Goal: Task Accomplishment & Management: Use online tool/utility

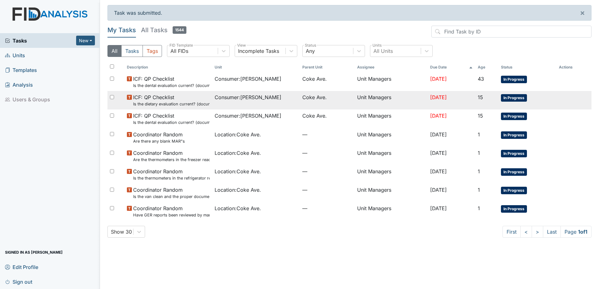
click at [259, 100] on span "Consumer : Chappell, Kaci" at bounding box center [247, 98] width 67 height 8
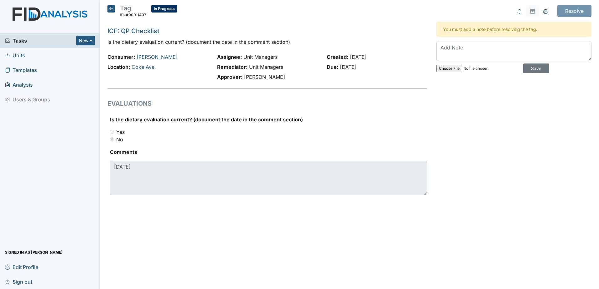
click at [455, 69] on input "file" at bounding box center [478, 68] width 85 height 15
type input "C:\fakepath\kaci Nutrition 2024_0001.pdf"
click at [538, 69] on input "Save" at bounding box center [536, 69] width 26 height 10
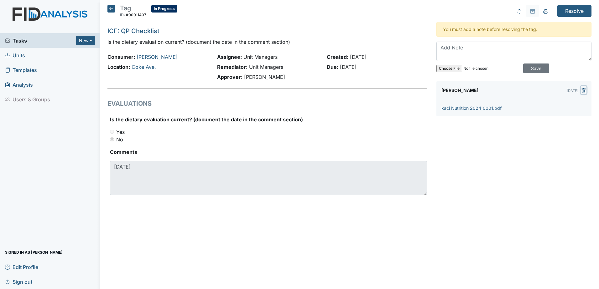
click at [584, 90] on icon "submit" at bounding box center [583, 90] width 5 height 5
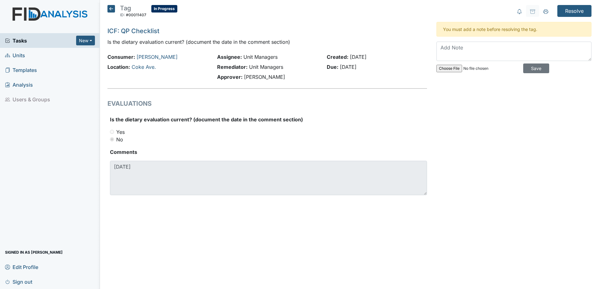
click at [114, 9] on icon at bounding box center [111, 9] width 8 height 8
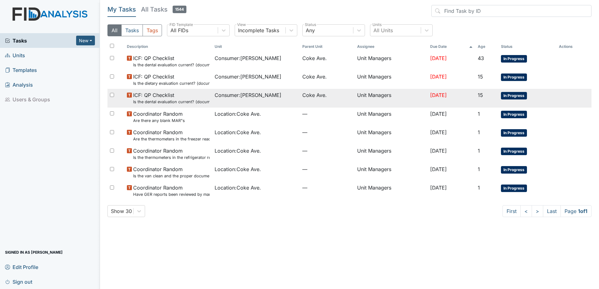
click at [281, 98] on div "Consumer : Mock, Lani" at bounding box center [255, 95] width 83 height 8
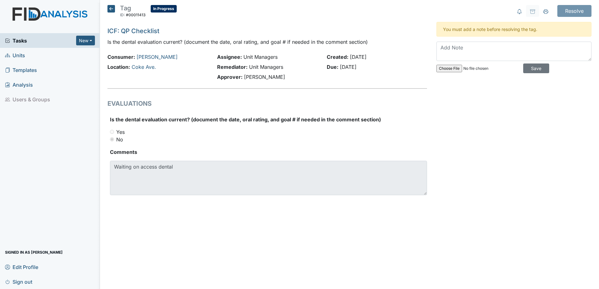
click at [109, 6] on icon at bounding box center [111, 9] width 8 height 8
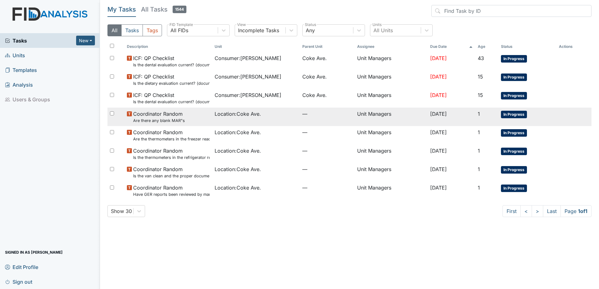
click at [284, 111] on div "Location : Coke Ave." at bounding box center [255, 114] width 83 height 8
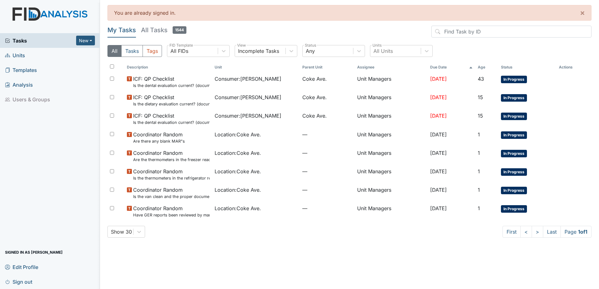
click at [20, 54] on span "Units" at bounding box center [15, 55] width 20 height 10
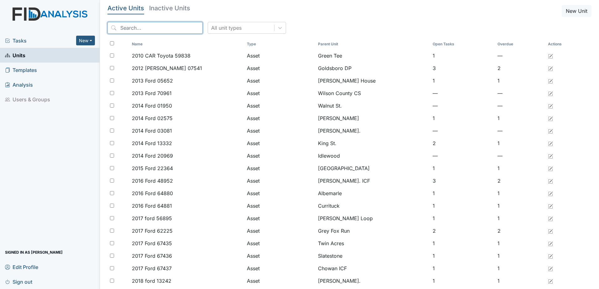
click at [146, 28] on input "search" at bounding box center [154, 28] width 95 height 12
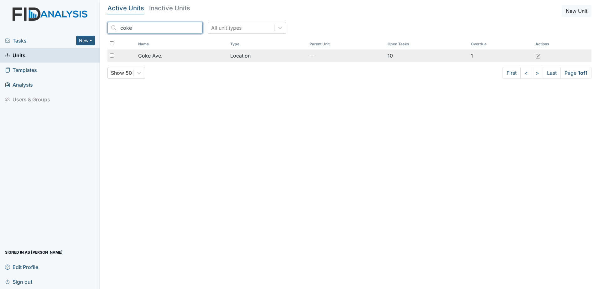
type input "coke"
click at [185, 57] on div "Coke Ave." at bounding box center [181, 56] width 87 height 8
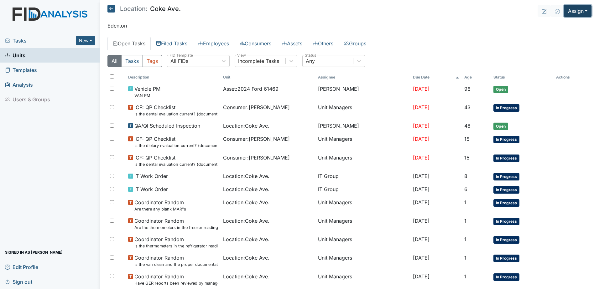
click at [570, 10] on button "Assign" at bounding box center [578, 11] width 28 height 12
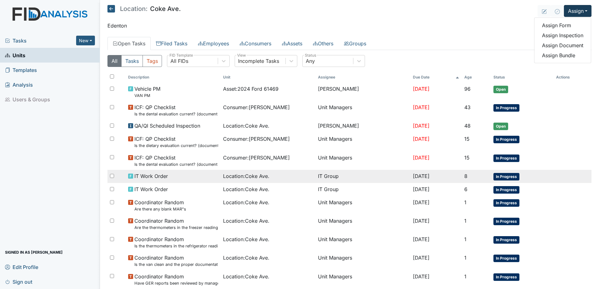
click at [302, 178] on div "Location : Coke Ave." at bounding box center [268, 177] width 90 height 8
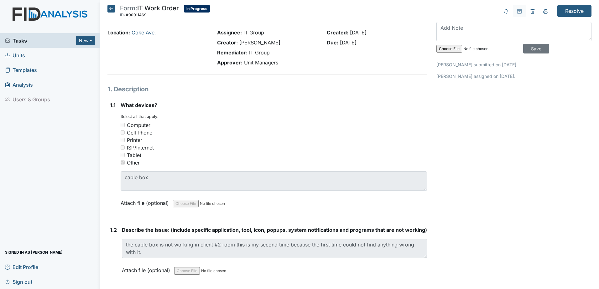
click at [111, 8] on icon at bounding box center [111, 9] width 8 height 8
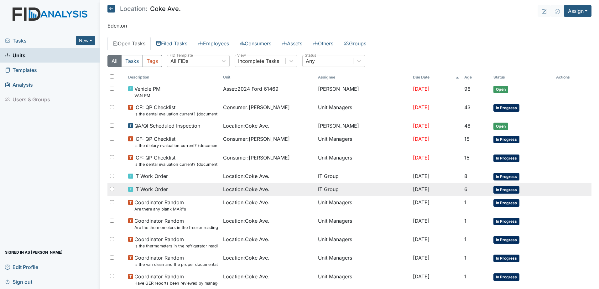
click at [167, 184] on td "IT Work Order" at bounding box center [173, 189] width 95 height 13
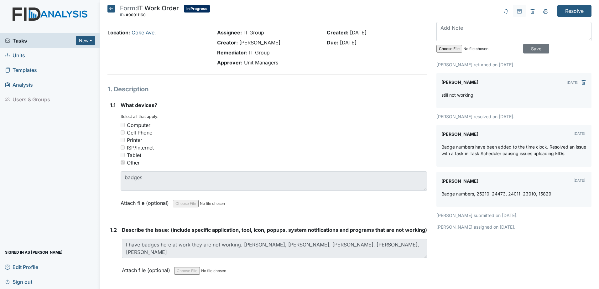
click at [112, 8] on icon at bounding box center [111, 9] width 8 height 8
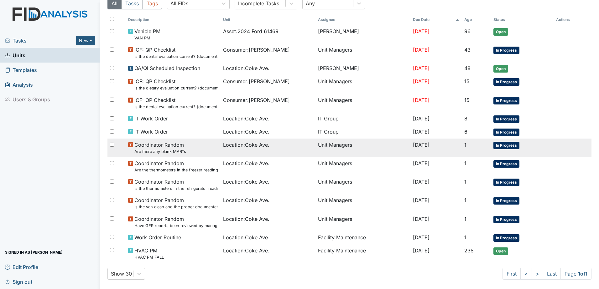
scroll to position [63, 0]
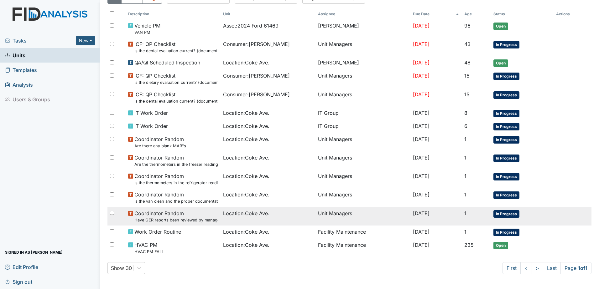
click at [168, 222] on small "Have GER reports been reviewed by managers within 72 hours of occurrence?" at bounding box center [176, 220] width 84 height 6
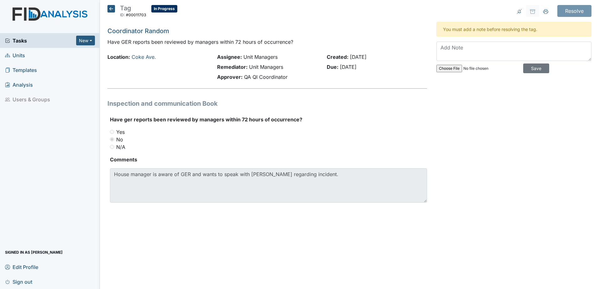
click at [112, 8] on icon at bounding box center [111, 9] width 8 height 8
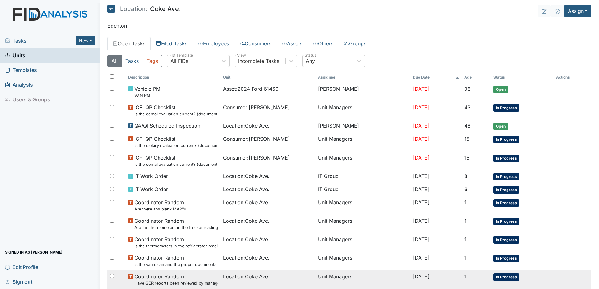
click at [114, 276] on div at bounding box center [116, 277] width 18 height 13
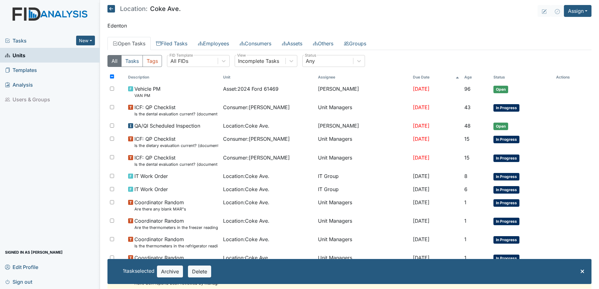
checkbox input "true"
click at [104, 247] on main "Location: Coke Ave. Assign Assign Form Assign Inspection Assign Document Assign…" at bounding box center [349, 144] width 499 height 289
click at [80, 230] on div "Tasks New Form Inspection Document Bundle Units Templates Analysis Users & Grou…" at bounding box center [50, 161] width 100 height 256
click at [580, 271] on span "×" at bounding box center [582, 270] width 5 height 9
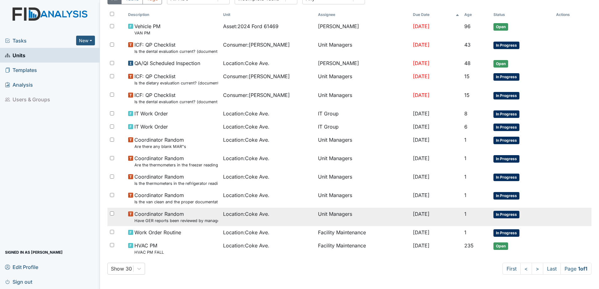
scroll to position [63, 0]
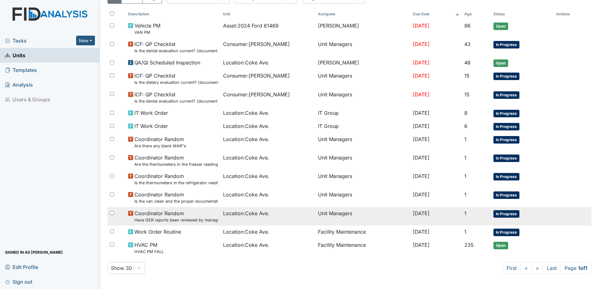
click at [190, 219] on small "Have GER reports been reviewed by managers within 72 hours of occurrence?" at bounding box center [176, 220] width 84 height 6
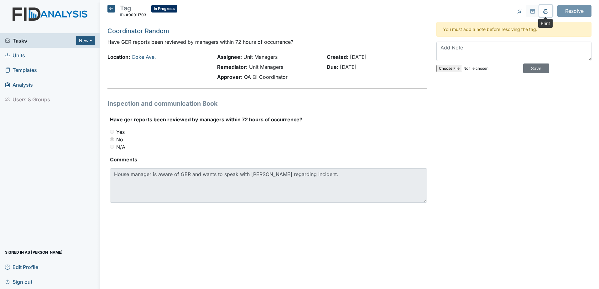
click at [547, 11] on icon at bounding box center [545, 10] width 5 height 3
click at [111, 7] on icon at bounding box center [111, 9] width 8 height 8
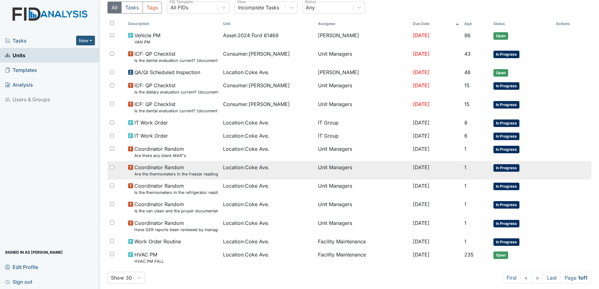
scroll to position [63, 0]
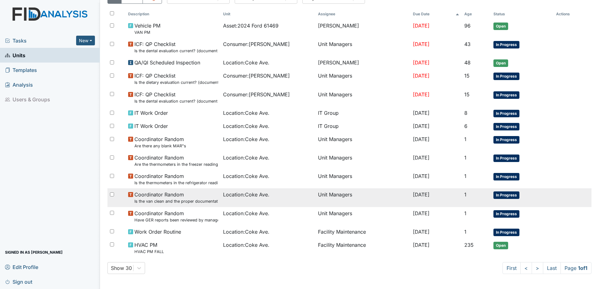
click at [183, 200] on small "Is the van clean and the proper documentation been stored?" at bounding box center [176, 202] width 84 height 6
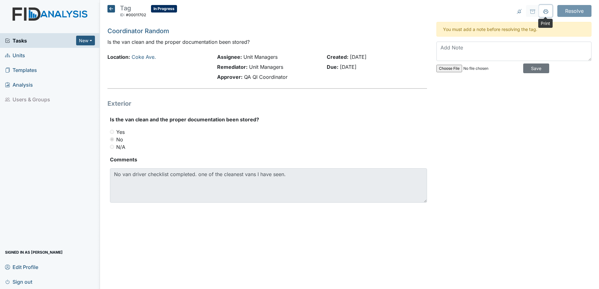
click at [545, 10] on icon at bounding box center [545, 11] width 5 height 5
click at [110, 9] on icon at bounding box center [111, 9] width 8 height 8
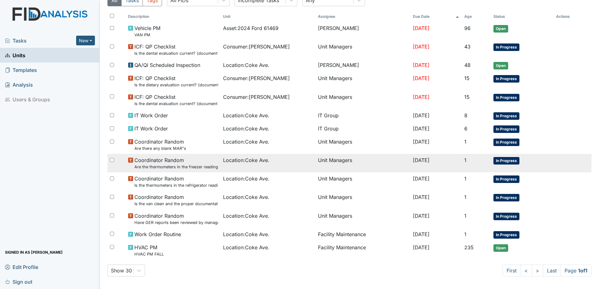
scroll to position [63, 0]
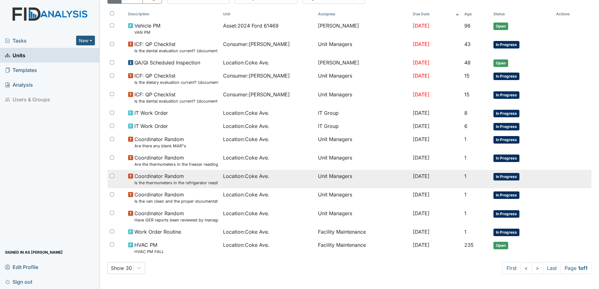
click at [166, 178] on span "Coordinator Random Is the thermometers in the refrigerator reading between 34 d…" at bounding box center [176, 179] width 84 height 13
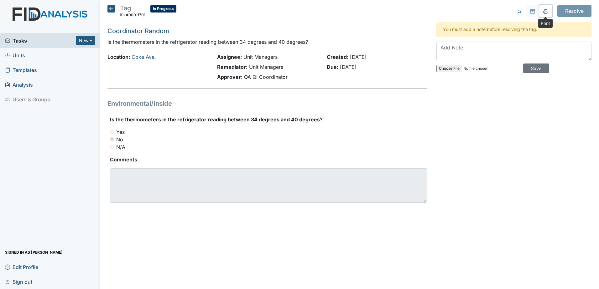
click at [547, 12] on icon at bounding box center [545, 11] width 5 height 5
click at [110, 7] on icon at bounding box center [111, 9] width 8 height 8
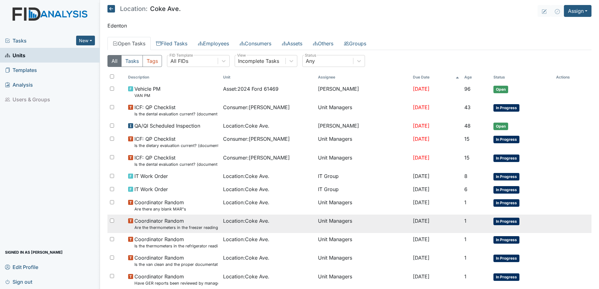
click at [152, 217] on span "Coordinator Random Are the thermometers in the freezer reading between 0 degree…" at bounding box center [176, 223] width 84 height 13
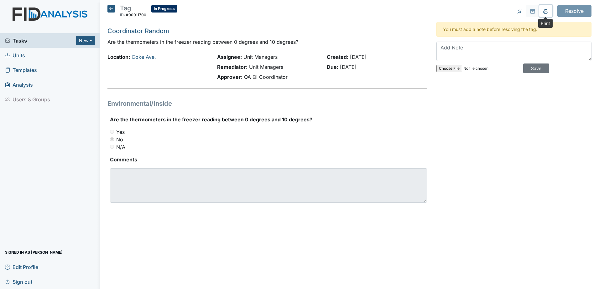
click at [546, 12] on icon at bounding box center [545, 13] width 3 height 2
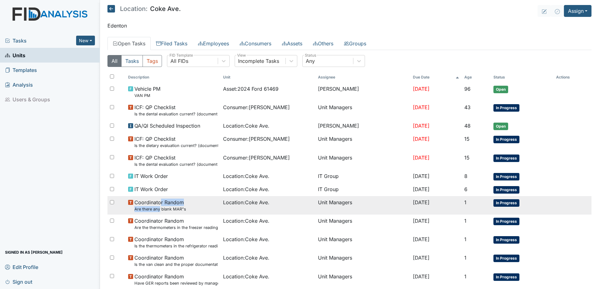
click at [159, 206] on span "Coordinator Random Are there any blank MAR"s" at bounding box center [160, 205] width 52 height 13
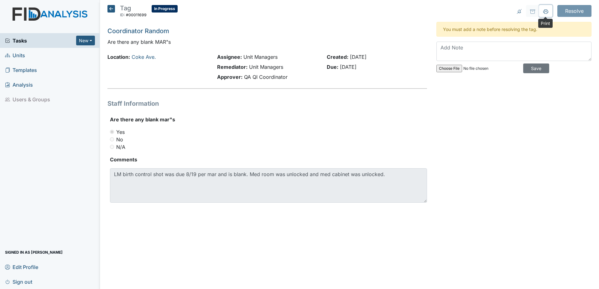
click at [545, 15] on button at bounding box center [545, 11] width 13 height 12
click at [113, 9] on icon at bounding box center [111, 9] width 8 height 8
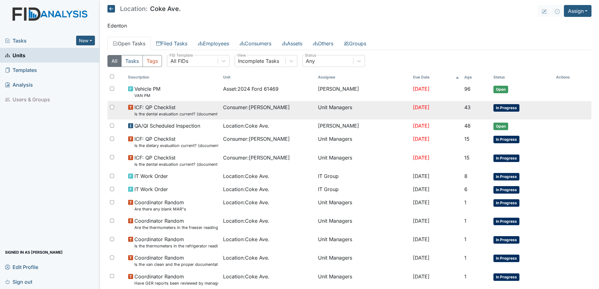
click at [342, 112] on td "Unit Managers" at bounding box center [362, 110] width 95 height 18
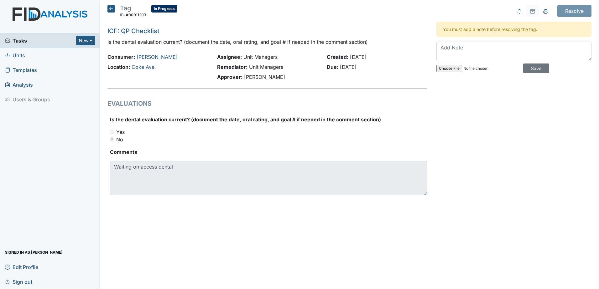
click at [113, 11] on icon at bounding box center [111, 9] width 8 height 8
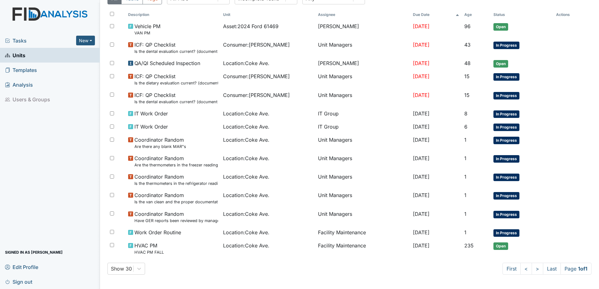
scroll to position [63, 0]
